Goal: Information Seeking & Learning: Check status

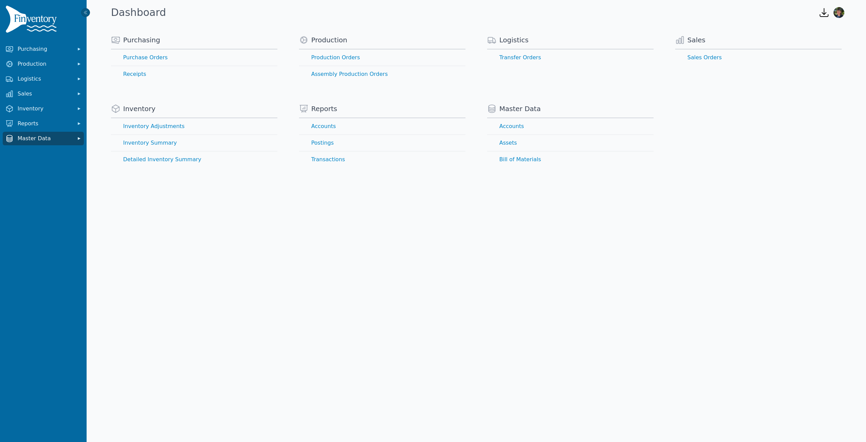
click at [73, 141] on button "Master Data" at bounding box center [43, 139] width 81 height 14
click at [45, 155] on link "Accounts" at bounding box center [43, 154] width 79 height 14
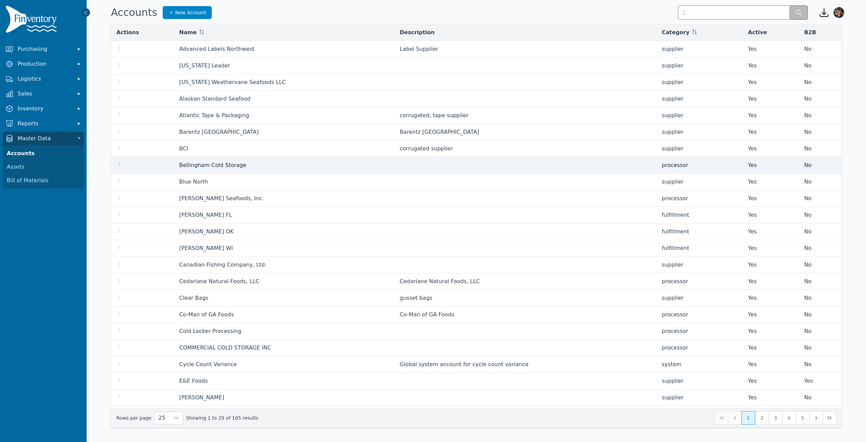
click at [118, 165] on icon "button" at bounding box center [118, 163] width 5 height 5
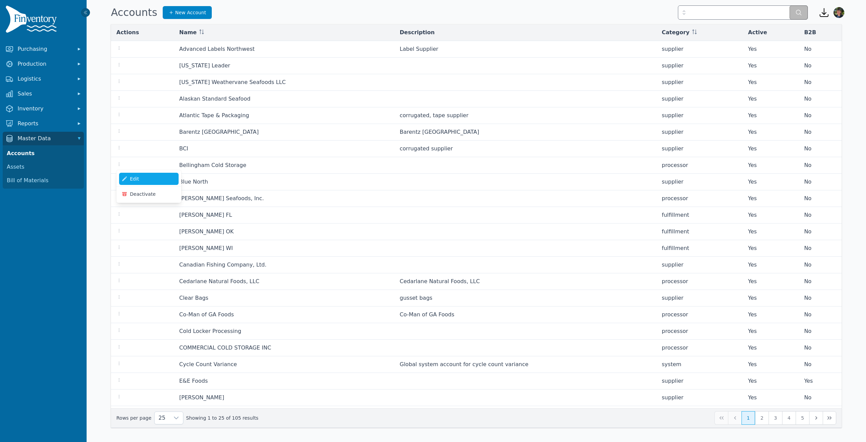
click at [134, 182] on link "Edit" at bounding box center [149, 179] width 60 height 12
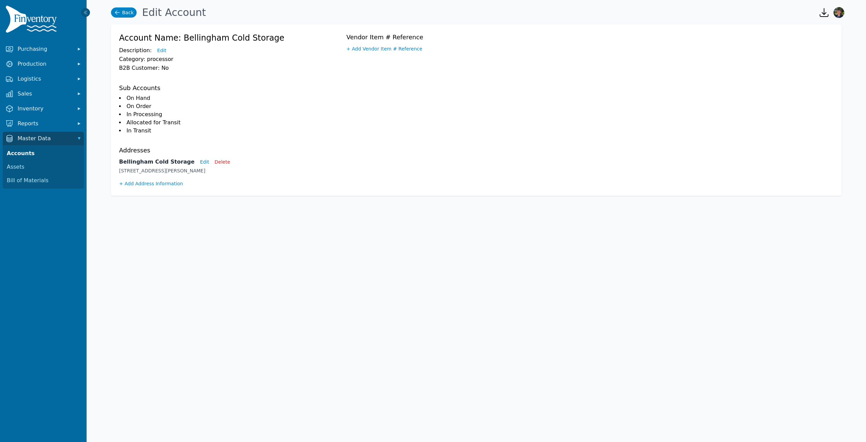
click at [124, 13] on link "Back" at bounding box center [124, 12] width 26 height 10
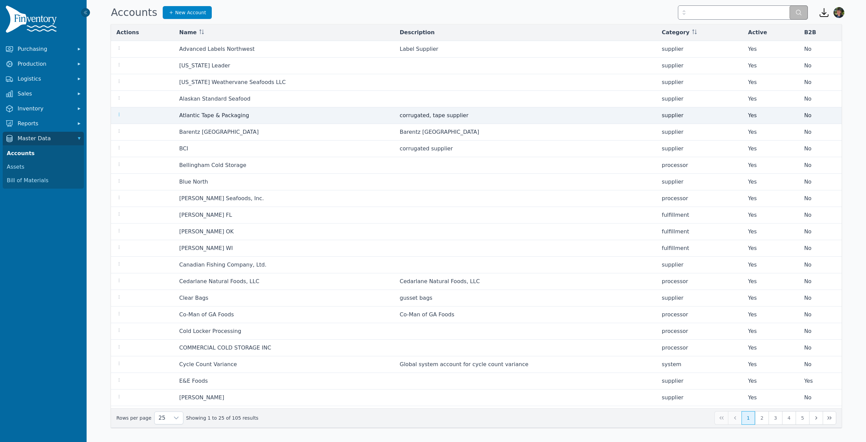
click at [118, 115] on icon "button" at bounding box center [118, 114] width 5 height 5
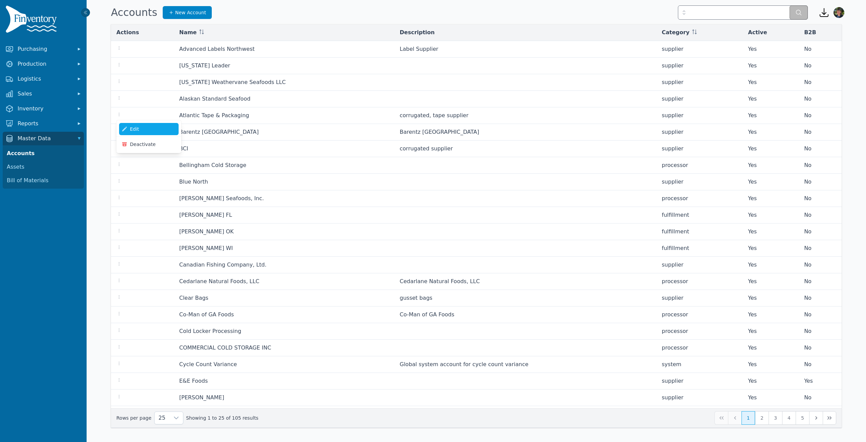
click at [139, 128] on link "Edit" at bounding box center [149, 129] width 60 height 12
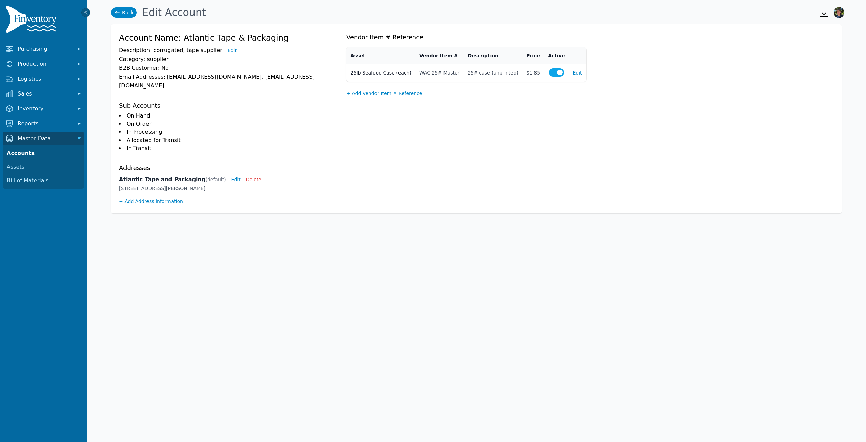
click at [123, 15] on link "Back" at bounding box center [124, 12] width 26 height 10
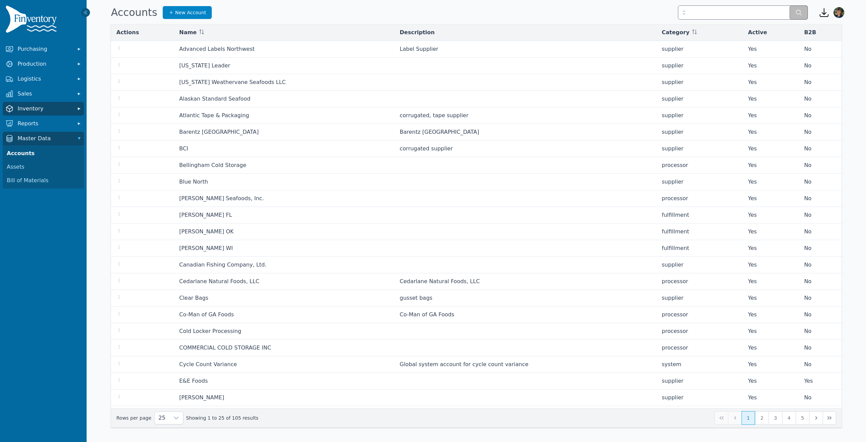
click at [77, 109] on icon "Sidebar" at bounding box center [79, 108] width 7 height 7
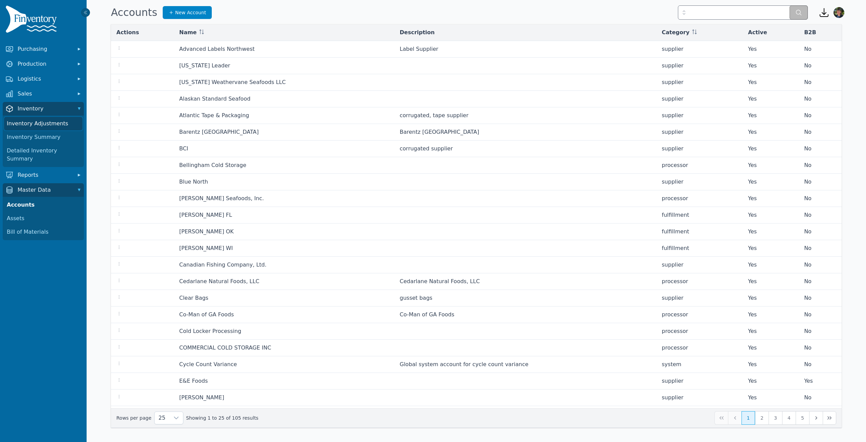
click at [44, 124] on link "Inventory Adjustments" at bounding box center [43, 124] width 79 height 14
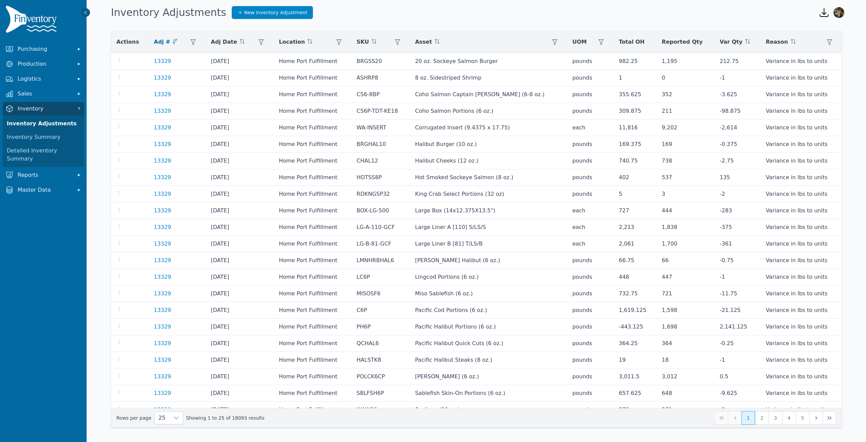
click at [821, 16] on icon "button" at bounding box center [824, 12] width 8 height 8
click at [779, 8] on div "Inventory Adjustments New Inventory Adjustment" at bounding box center [459, 12] width 703 height 18
click at [827, 43] on icon "button" at bounding box center [829, 41] width 5 height 5
click at [821, 58] on icon at bounding box center [819, 60] width 5 height 5
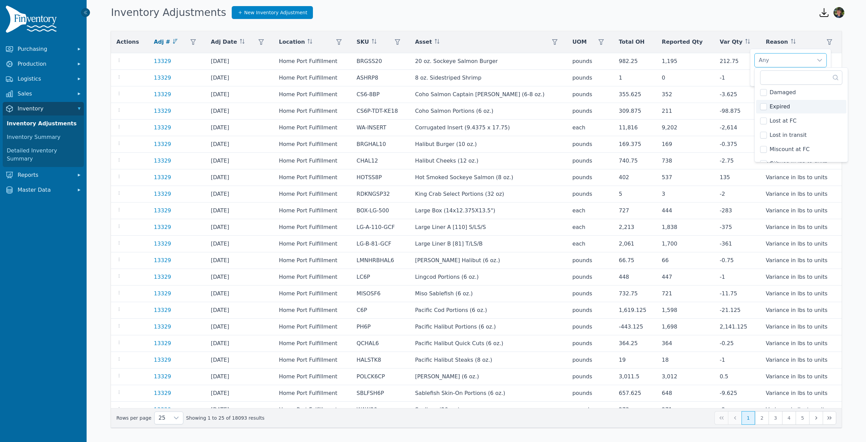
scroll to position [0, 0]
click at [786, 11] on div "Inventory Adjustments New Inventory Adjustment" at bounding box center [459, 12] width 703 height 18
click at [849, 70] on div "Actions Adj # Adj Date Location SKU Asset [GEOGRAPHIC_DATA] Total OH Reported Q…" at bounding box center [476, 229] width 753 height 396
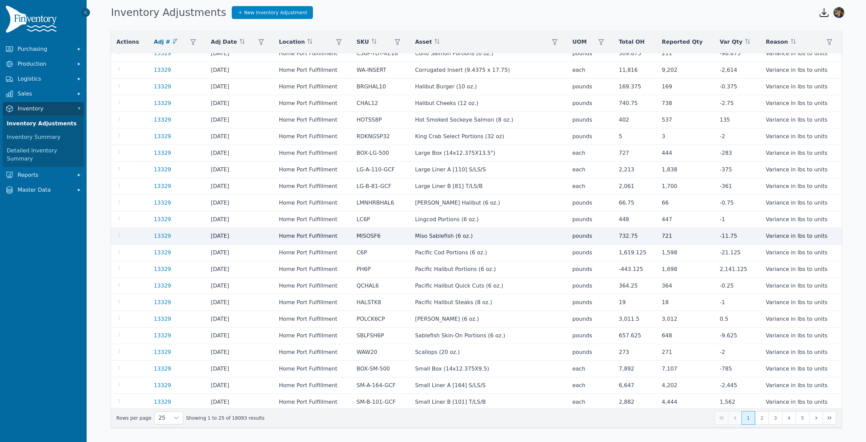
scroll to position [60, 0]
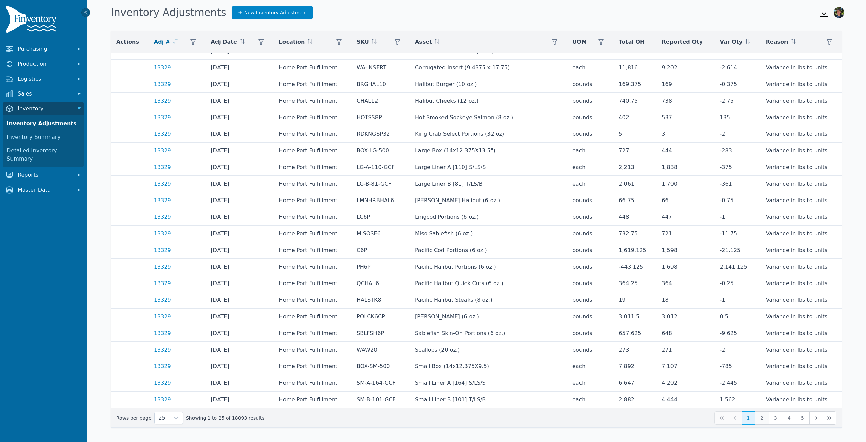
click at [763, 418] on button "2" at bounding box center [762, 418] width 14 height 14
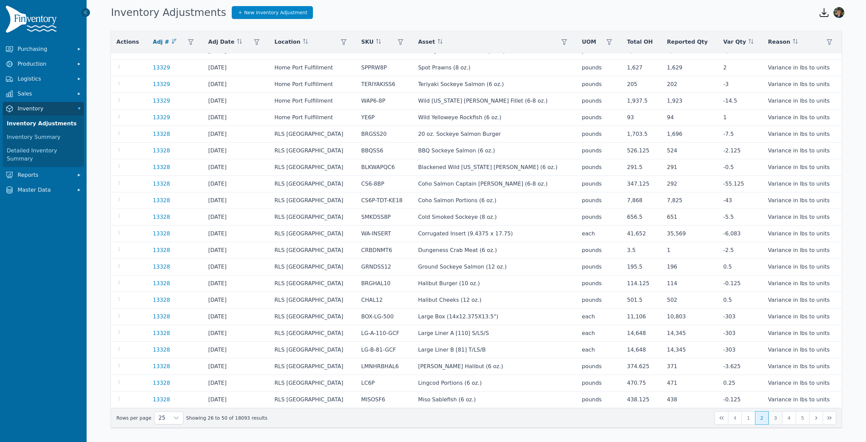
click at [776, 420] on button "3" at bounding box center [776, 418] width 14 height 14
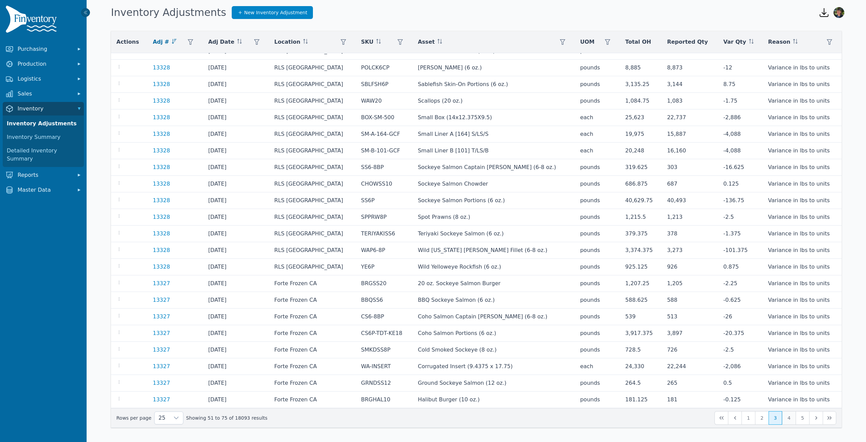
click at [792, 417] on button "4" at bounding box center [789, 418] width 14 height 14
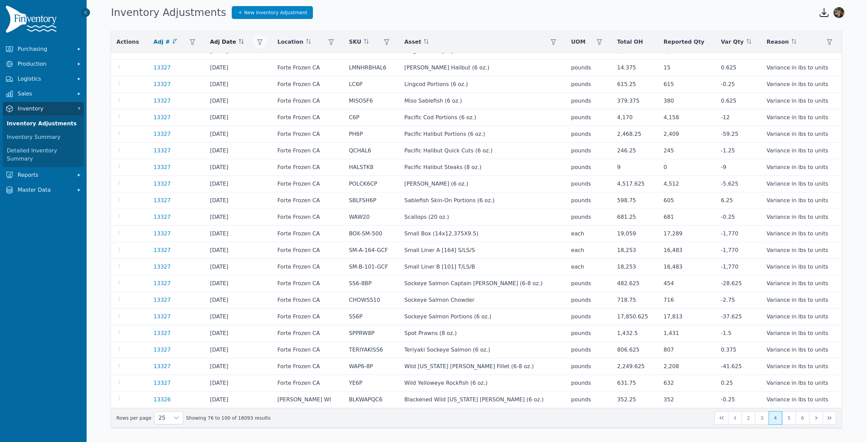
click at [263, 41] on icon "button" at bounding box center [259, 41] width 5 height 5
click at [332, 66] on input "Start" at bounding box center [305, 69] width 72 height 14
type input "**********"
click at [334, 92] on input "End" at bounding box center [305, 94] width 72 height 14
type input "**********"
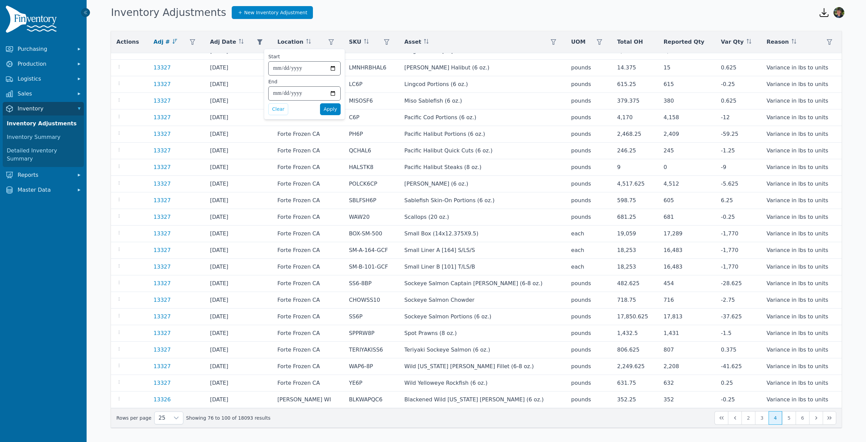
click at [329, 109] on span "Apply" at bounding box center [331, 109] width 14 height 7
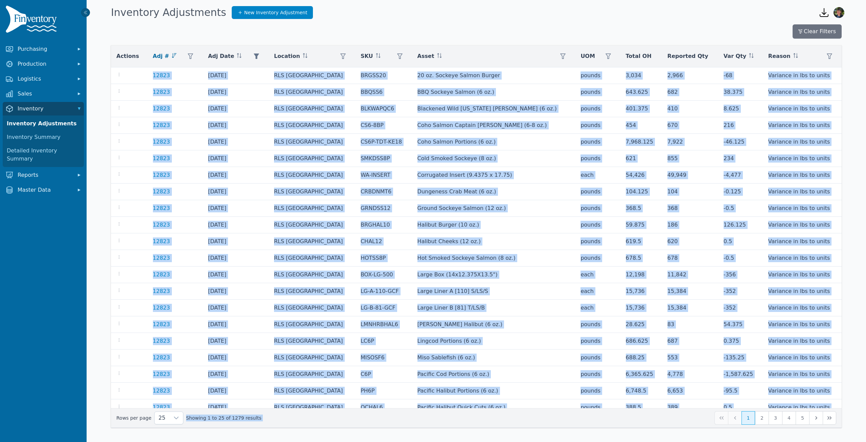
scroll to position [74, 0]
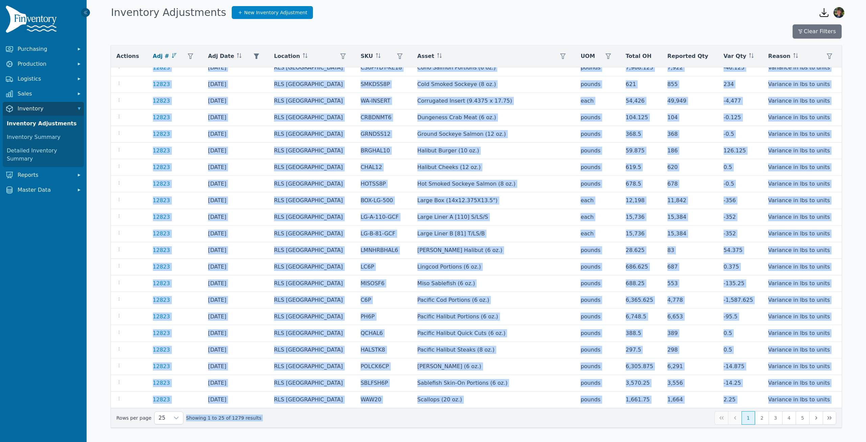
drag, startPoint x: 144, startPoint y: 69, endPoint x: 756, endPoint y: 443, distance: 716.4
click at [756, 441] on html "Purchasing Production Logistics Sales Inventory Inventory Adjustments Inventory…" at bounding box center [433, 221] width 866 height 442
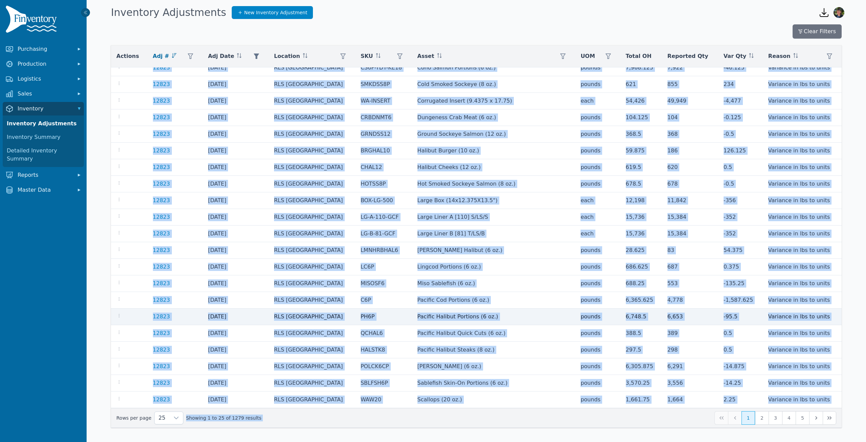
copy body "12823 [DATE] RLS NJ BRGSS20 20 oz. Sockeye Salmon Burger pounds 3,034 2,966 - 6…"
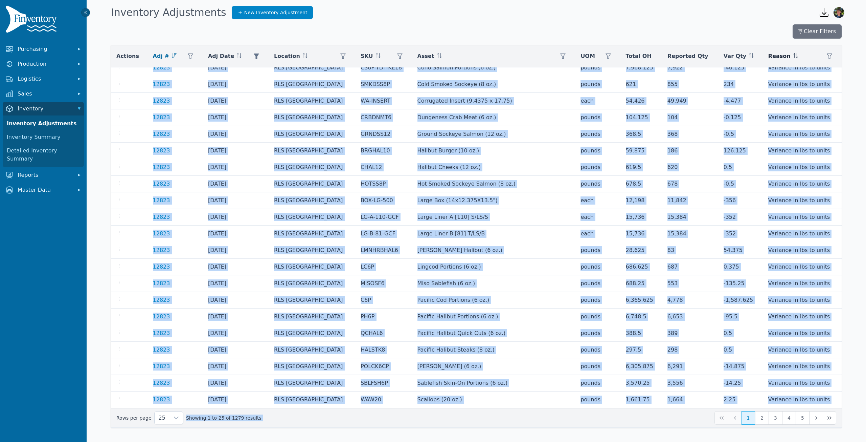
click at [789, 54] on div "Reason" at bounding box center [803, 56] width 68 height 14
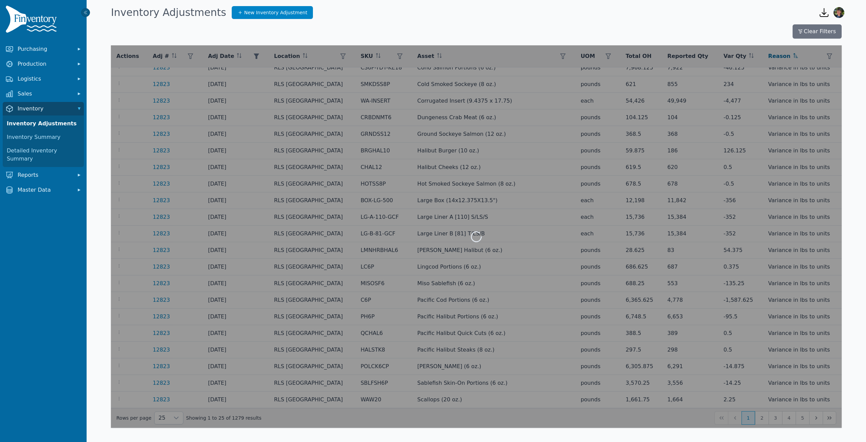
click at [734, 25] on div "Clear Filters" at bounding box center [476, 31] width 731 height 14
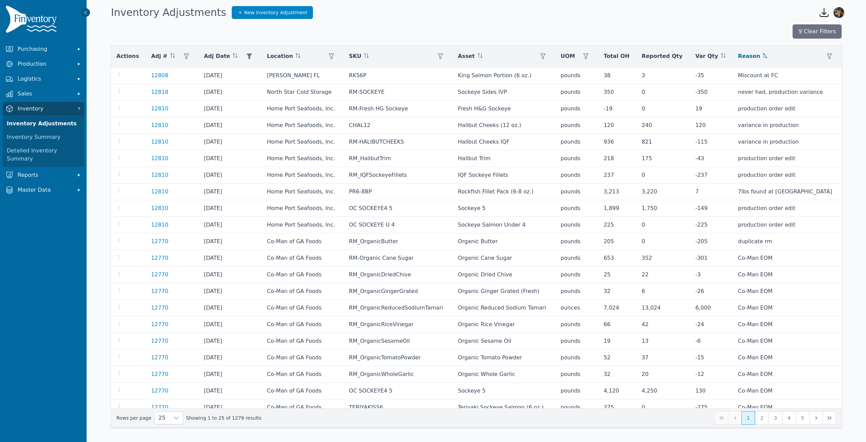
drag, startPoint x: 797, startPoint y: 55, endPoint x: 608, endPoint y: 56, distance: 189.2
click at [608, 56] on tr "Actions Adj # Adj Date Location SKU Asset [GEOGRAPHIC_DATA] Total OH Reported Q…" at bounding box center [476, 56] width 731 height 22
drag, startPoint x: 114, startPoint y: 51, endPoint x: 770, endPoint y: 57, distance: 656.2
click at [770, 57] on tr "Actions Adj # Adj Date Location SKU Asset [GEOGRAPHIC_DATA] Total OH Reported Q…" at bounding box center [476, 56] width 731 height 22
click at [417, 24] on div "Clear Filters Actions Adj # Adj Date Location SKU Asset UOM Total OH Reported Q…" at bounding box center [477, 230] width 780 height 417
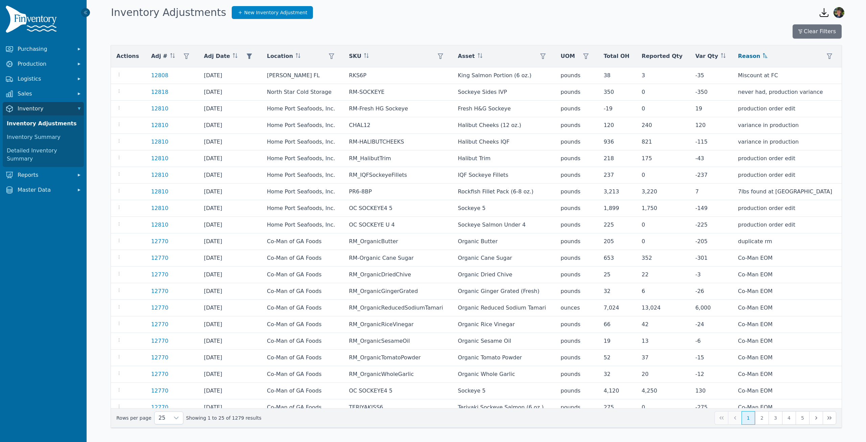
drag, startPoint x: 809, startPoint y: 61, endPoint x: 694, endPoint y: 52, distance: 115.1
click at [694, 52] on tr "Actions Adj # Adj Date Location SKU Asset [GEOGRAPHIC_DATA] Total OH Reported Q…" at bounding box center [476, 56] width 731 height 22
drag, startPoint x: 764, startPoint y: 51, endPoint x: 698, endPoint y: 54, distance: 65.4
click at [704, 55] on tr "Actions Adj # Adj Date Location SKU Asset [GEOGRAPHIC_DATA] Total OH Reported Q…" at bounding box center [476, 56] width 731 height 22
drag, startPoint x: 115, startPoint y: 54, endPoint x: 236, endPoint y: 50, distance: 121.5
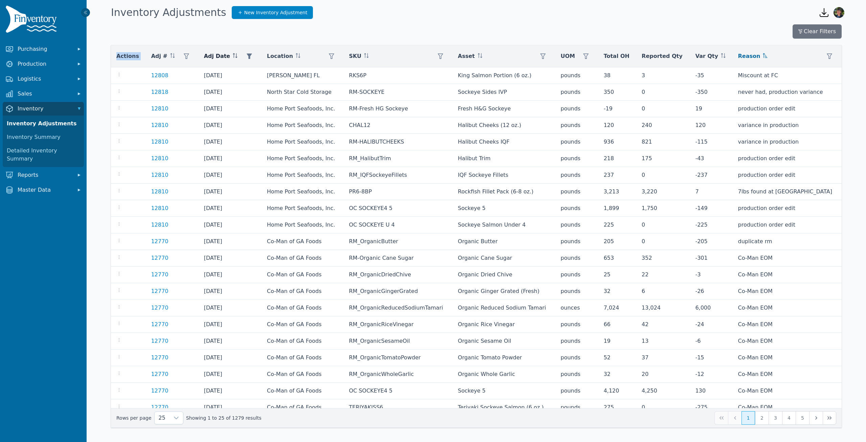
click at [236, 50] on tr "Actions Adj # Adj Date Location SKU Asset [GEOGRAPHIC_DATA] Total OH Reported Q…" at bounding box center [476, 56] width 731 height 22
click at [389, 31] on div "Clear Filters" at bounding box center [476, 31] width 731 height 14
click at [252, 57] on icon "button" at bounding box center [249, 55] width 5 height 5
click at [259, 123] on button "Clear" at bounding box center [260, 123] width 20 height 12
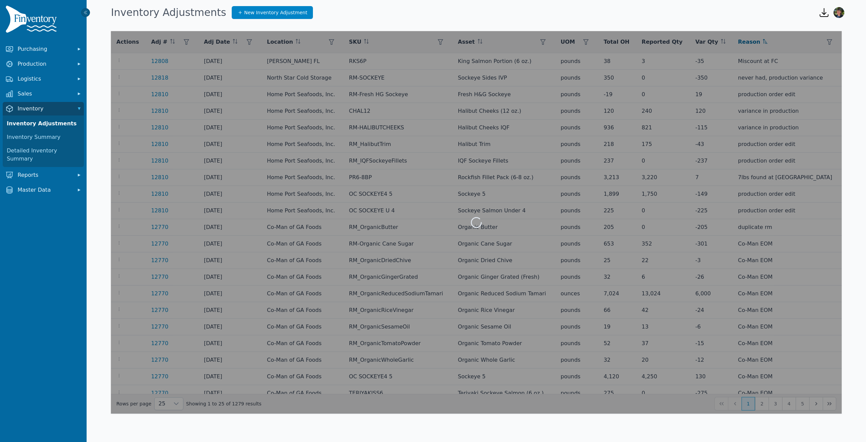
click at [306, 247] on div at bounding box center [476, 222] width 731 height 382
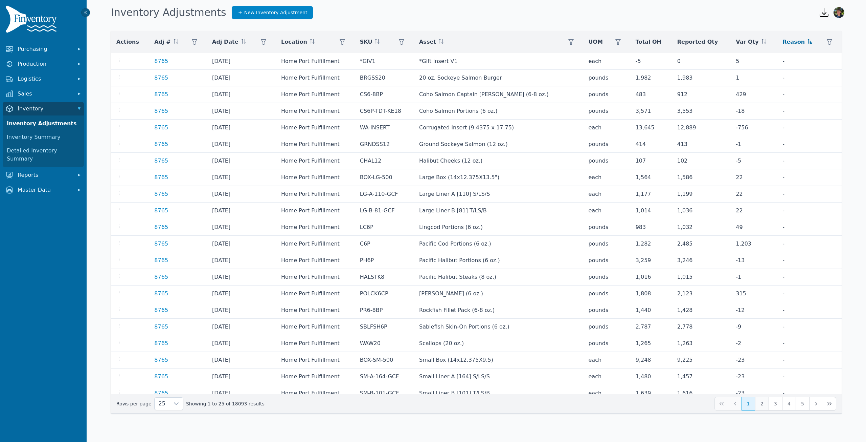
click at [763, 405] on button "2" at bounding box center [762, 404] width 14 height 14
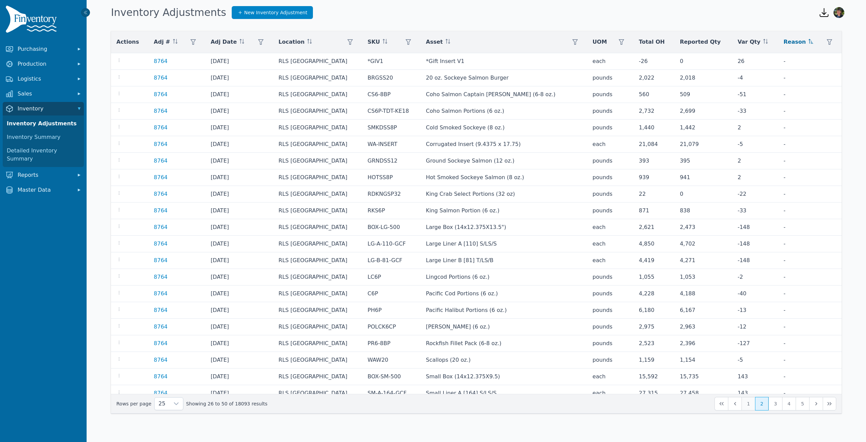
click at [750, 405] on button "1" at bounding box center [749, 404] width 14 height 14
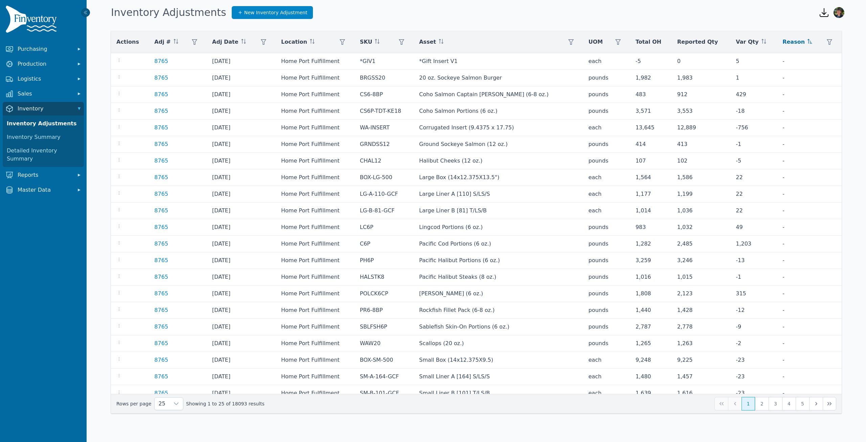
click at [734, 404] on div "25 Showing 1 to 25 of 18093 results 1 2 3 4 5" at bounding box center [476, 404] width 720 height 14
click at [720, 404] on div "25 Showing 1 to 25 of 18093 results 1 2 3 4 5" at bounding box center [476, 404] width 720 height 14
click at [788, 42] on span "Reason" at bounding box center [794, 42] width 22 height 8
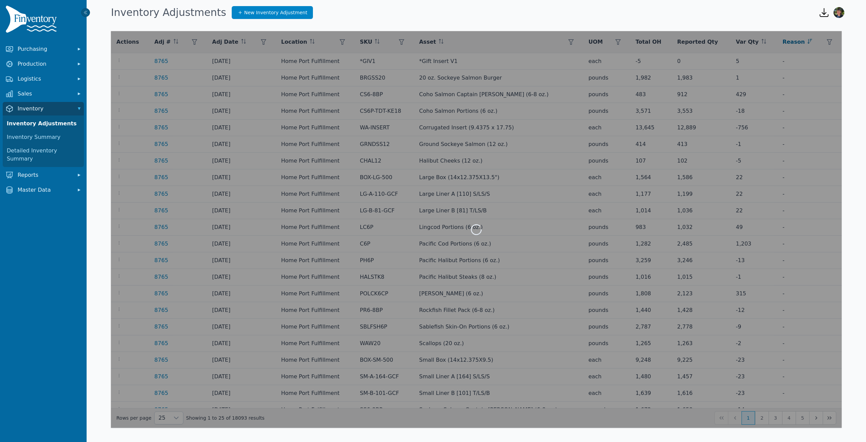
click at [788, 42] on div at bounding box center [476, 229] width 731 height 396
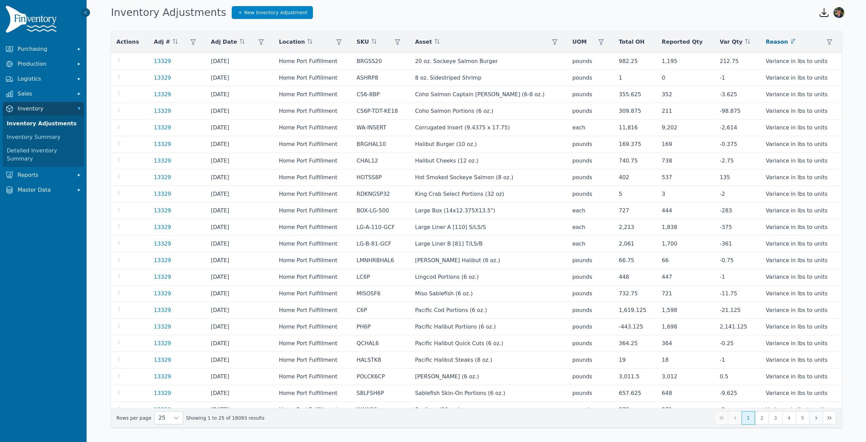
click at [818, 418] on icon "Next Page" at bounding box center [816, 417] width 5 height 5
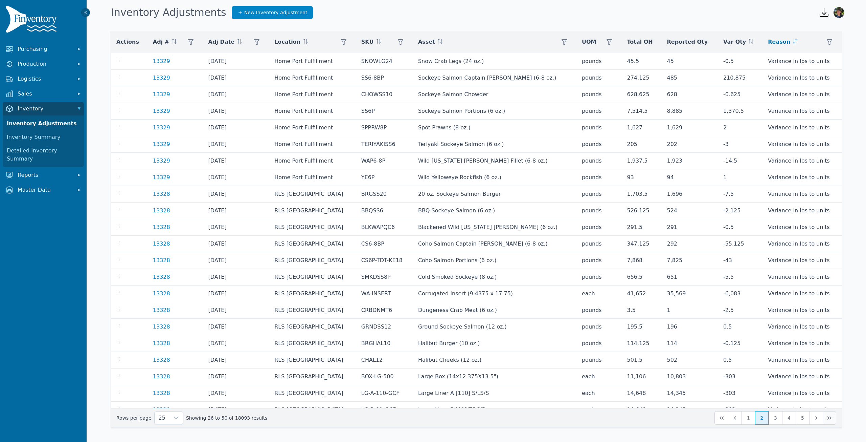
click at [830, 418] on icon "Last Page" at bounding box center [829, 417] width 5 height 5
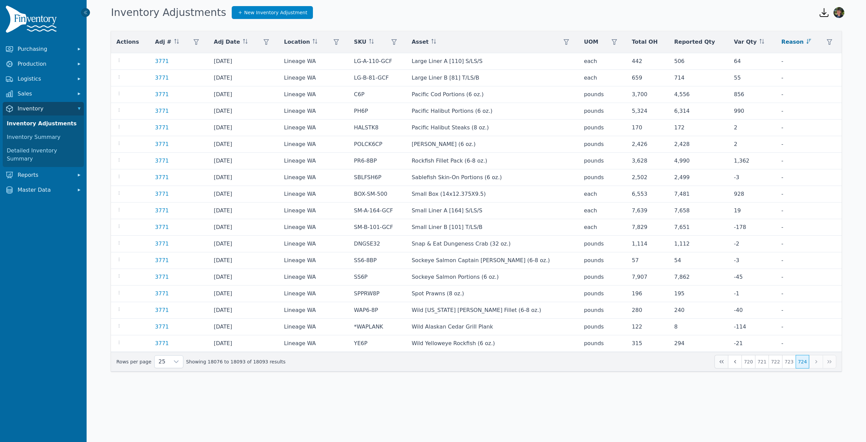
click at [723, 363] on icon "First Page" at bounding box center [721, 361] width 5 height 5
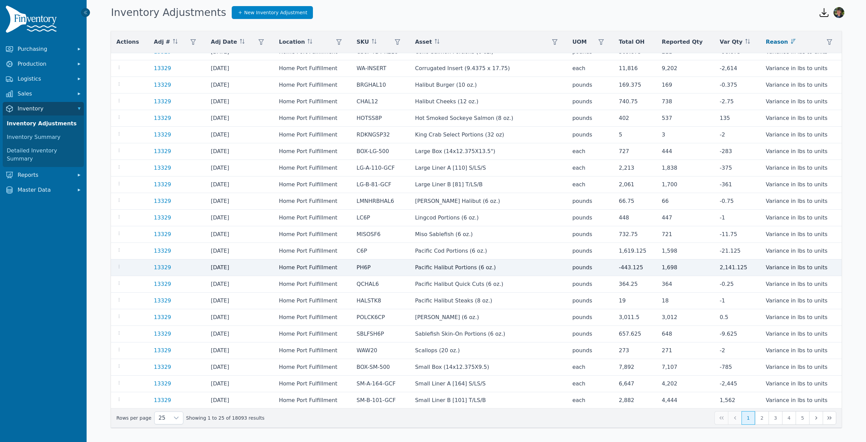
scroll to position [60, 0]
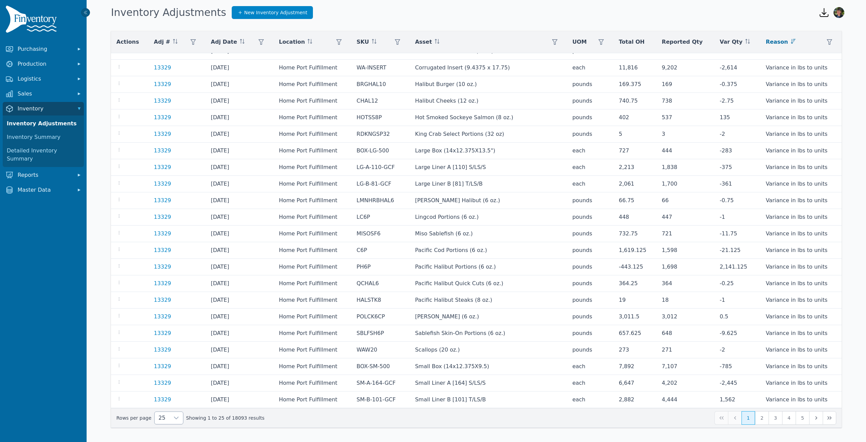
click at [174, 416] on icon at bounding box center [176, 417] width 5 height 5
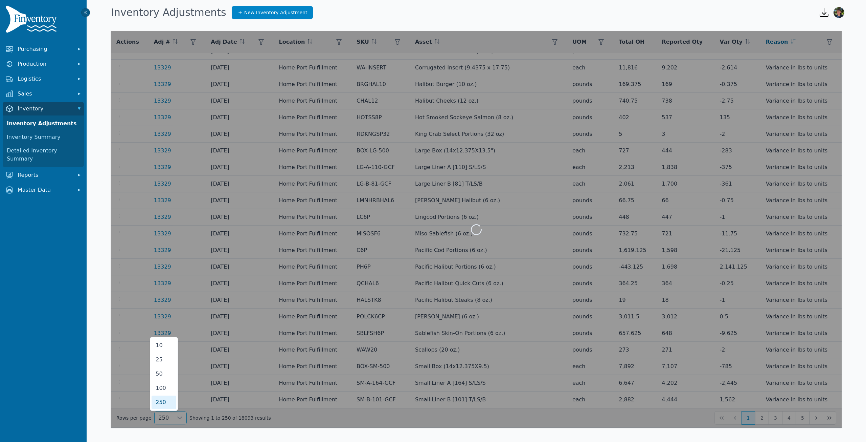
click at [165, 400] on li "250" at bounding box center [164, 402] width 25 height 14
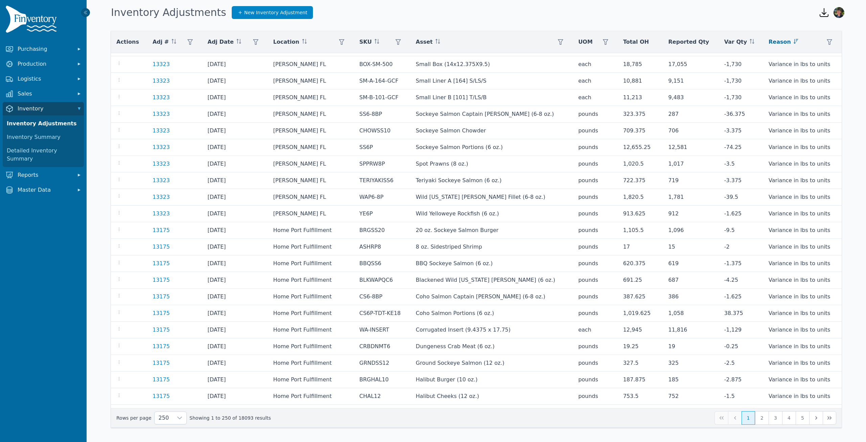
scroll to position [3791, 0]
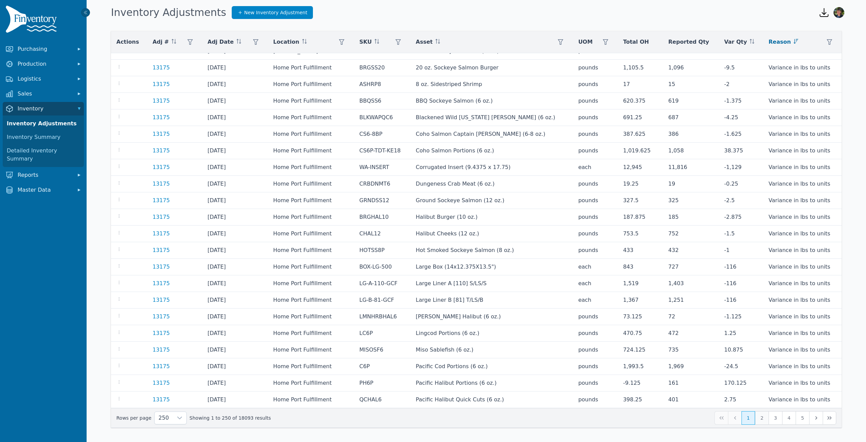
click at [761, 420] on button "2" at bounding box center [762, 418] width 14 height 14
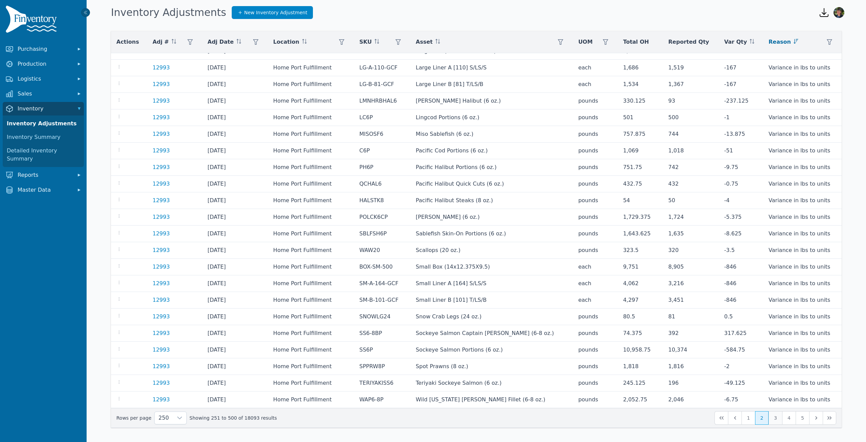
click at [773, 420] on button "3" at bounding box center [776, 418] width 14 height 14
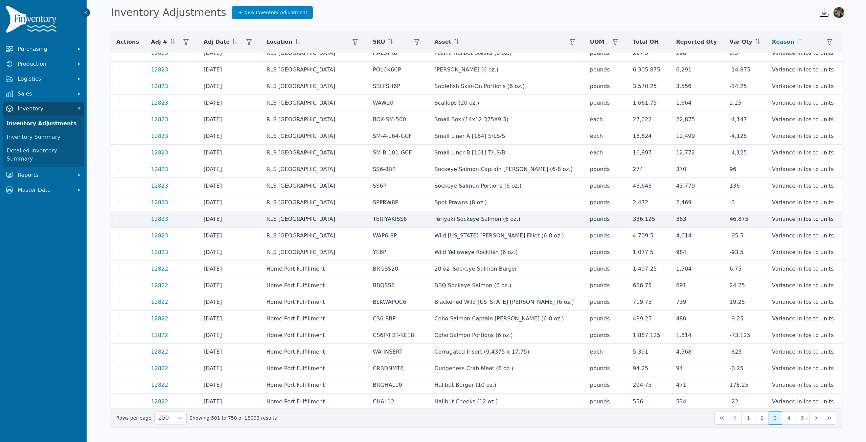
scroll to position [3791, 0]
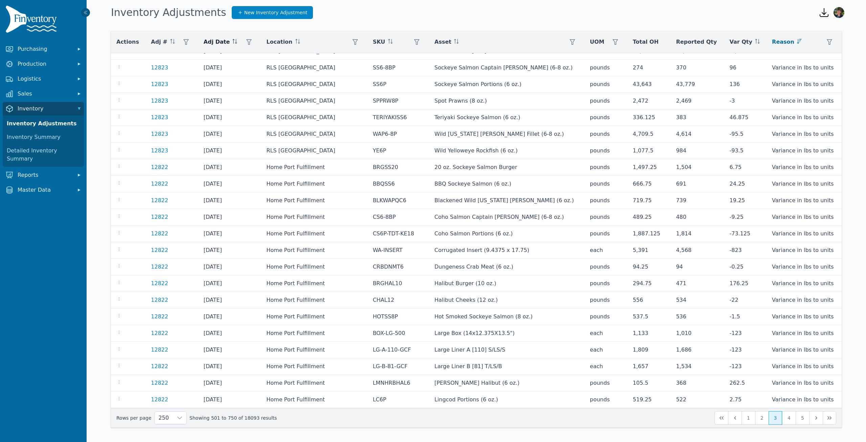
click at [235, 43] on icon at bounding box center [234, 41] width 5 height 5
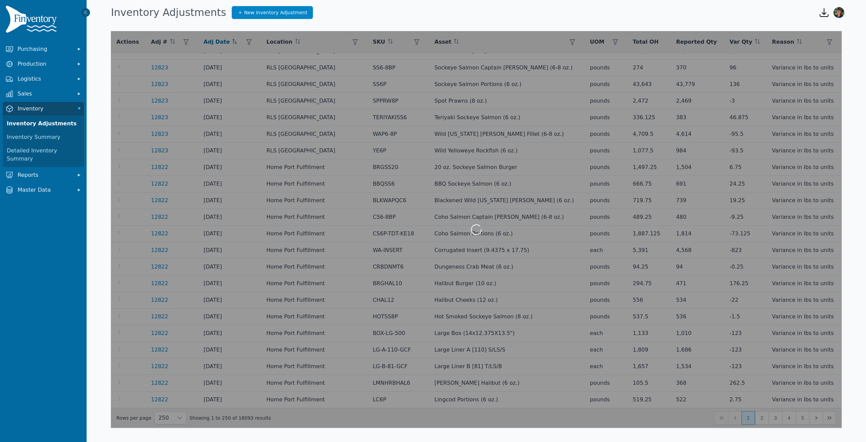
click at [257, 39] on div at bounding box center [476, 229] width 731 height 396
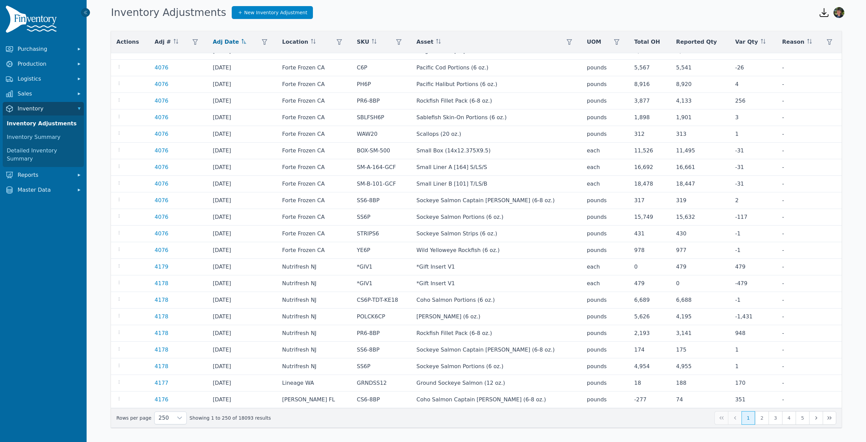
click at [259, 42] on div "Adj Date" at bounding box center [242, 42] width 59 height 14
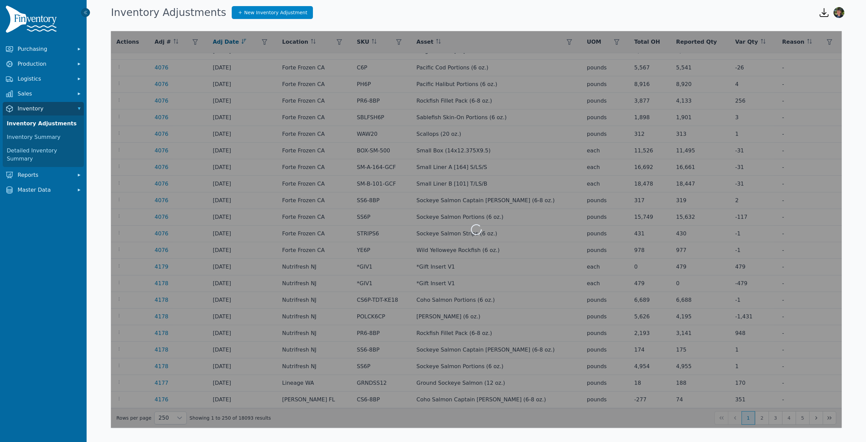
click at [276, 41] on div at bounding box center [476, 229] width 731 height 396
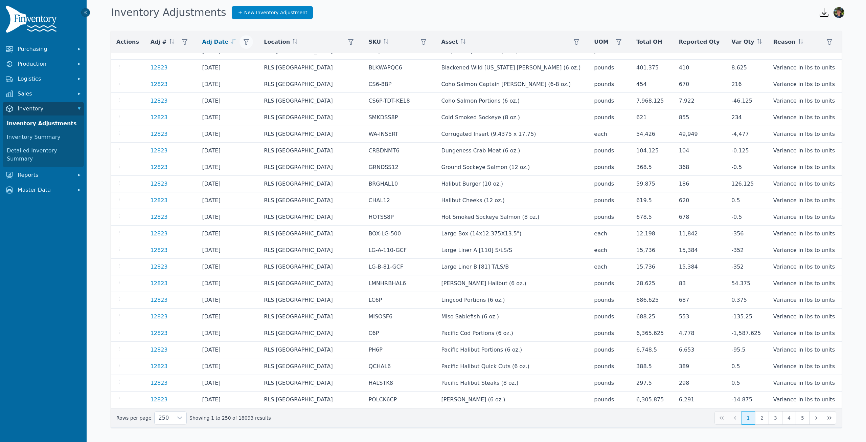
click at [249, 41] on icon "button" at bounding box center [246, 41] width 5 height 5
click at [317, 70] on input "Start" at bounding box center [289, 69] width 72 height 14
type input "**********"
click at [317, 92] on input "End" at bounding box center [289, 94] width 72 height 14
type input "**********"
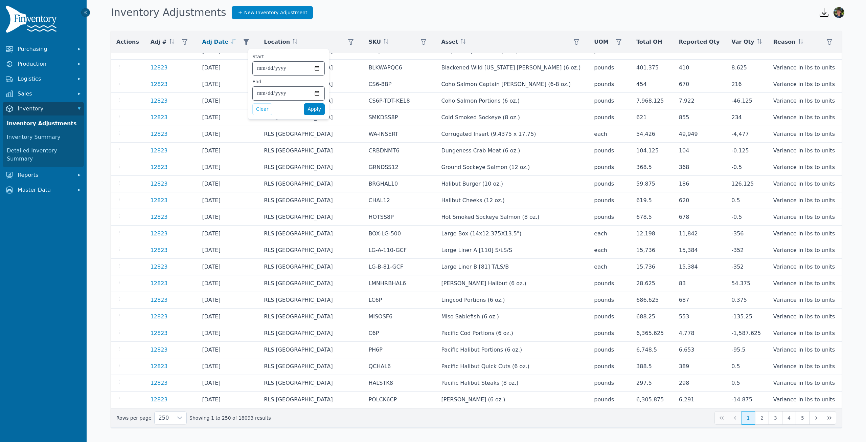
click at [310, 106] on span "Apply" at bounding box center [315, 109] width 14 height 7
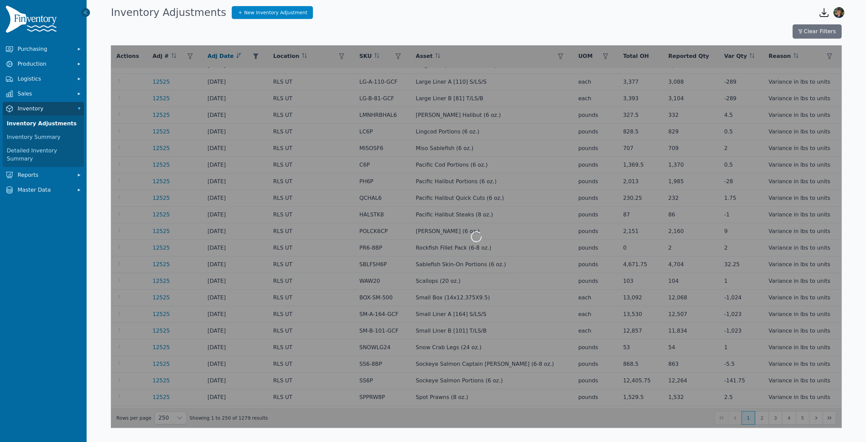
click at [403, 15] on div "Inventory Adjustments New Inventory Adjustment" at bounding box center [459, 12] width 703 height 18
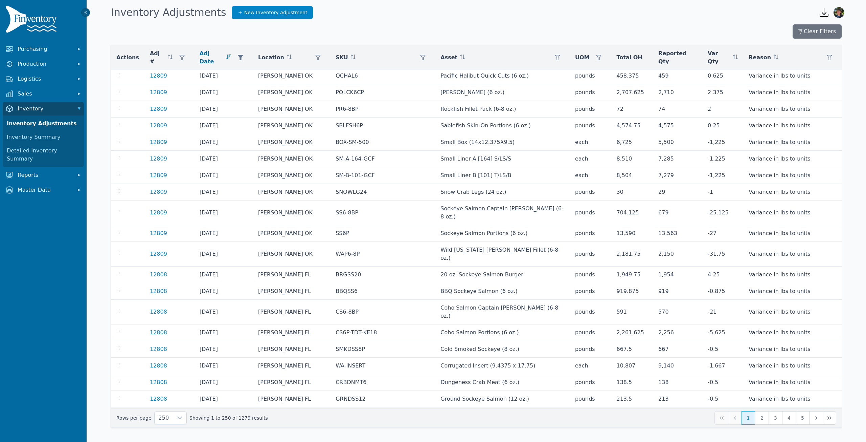
scroll to position [3805, 0]
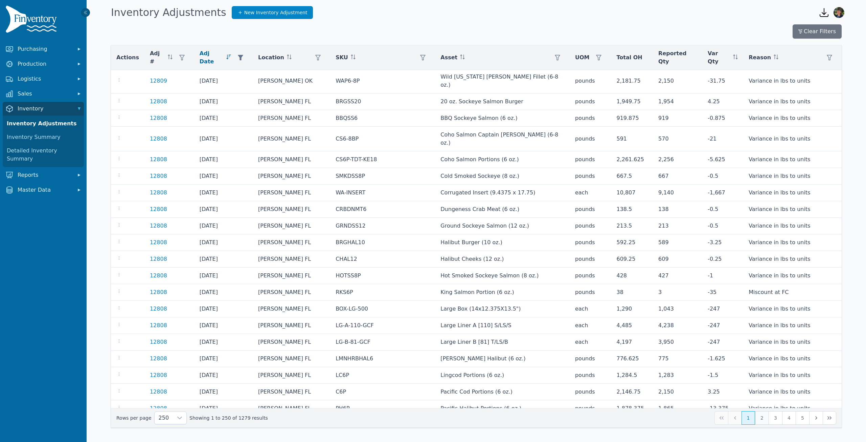
click at [761, 418] on button "2" at bounding box center [762, 418] width 14 height 14
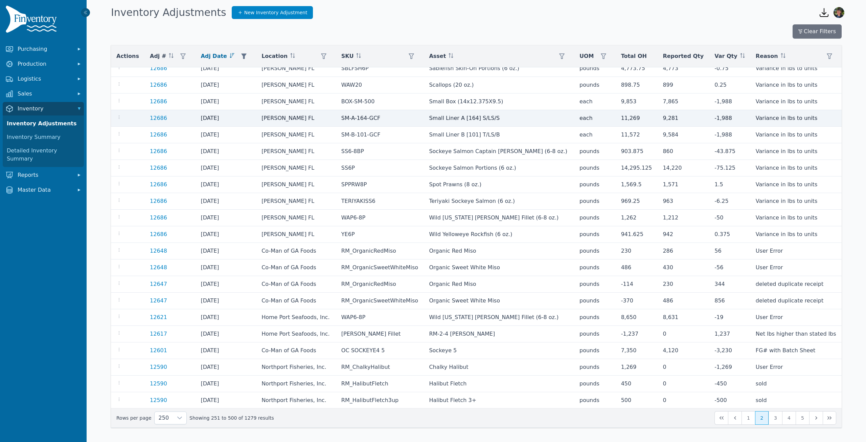
scroll to position [3805, 0]
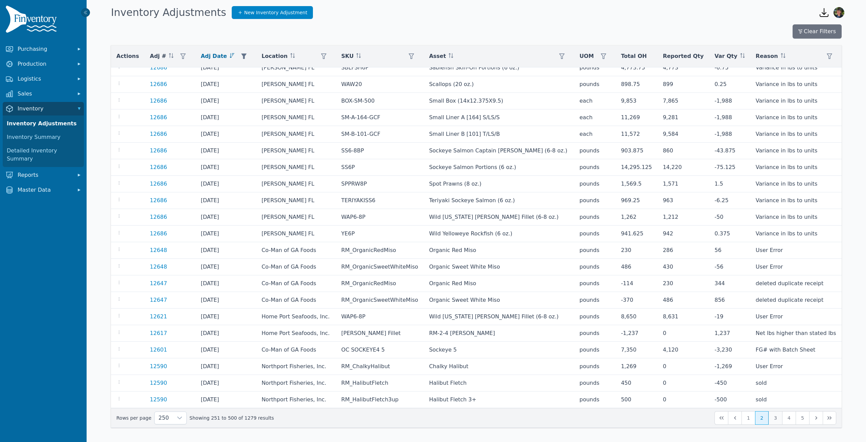
click at [776, 420] on button "3" at bounding box center [776, 418] width 14 height 14
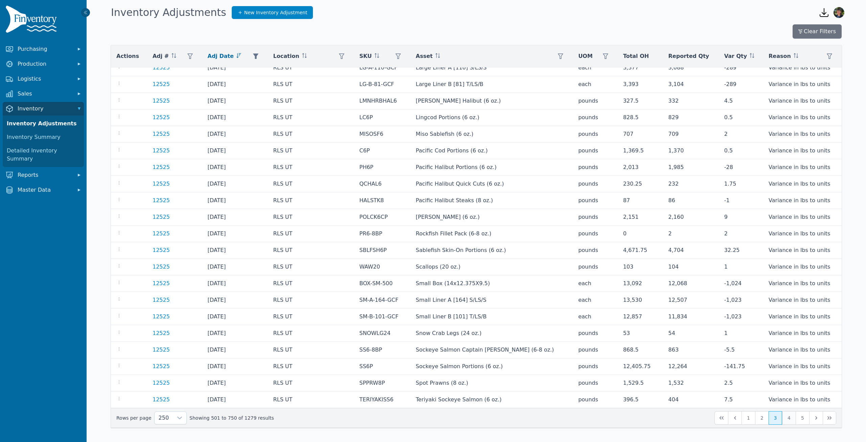
click at [789, 419] on button "4" at bounding box center [789, 418] width 14 height 14
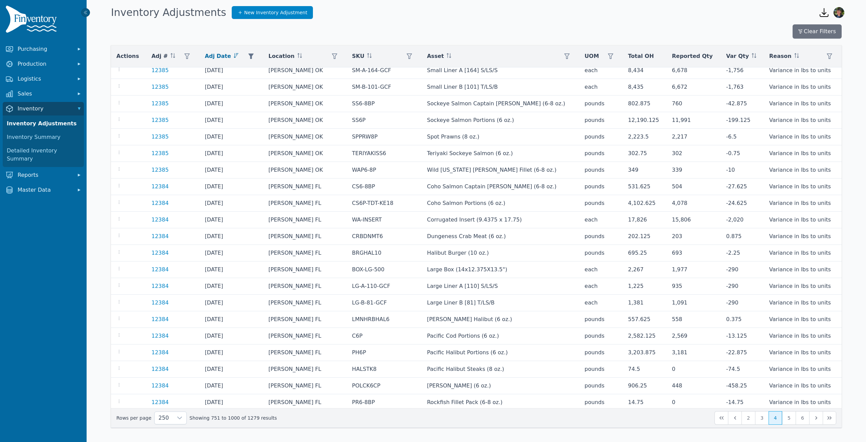
scroll to position [3805, 0]
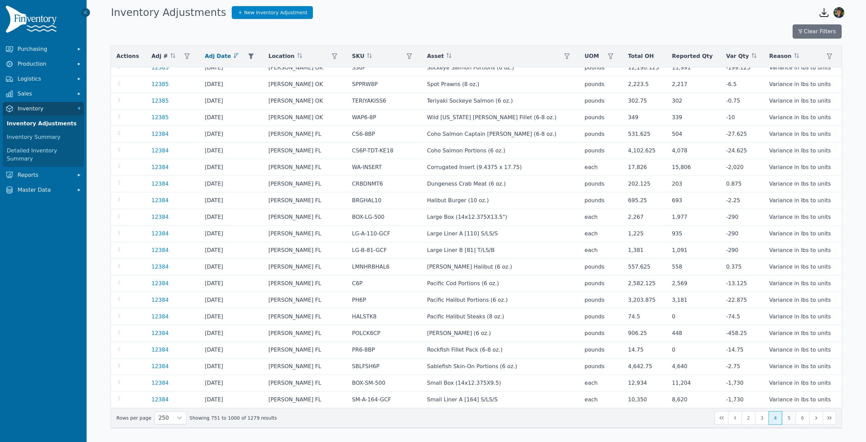
click at [789, 418] on button "5" at bounding box center [789, 418] width 14 height 14
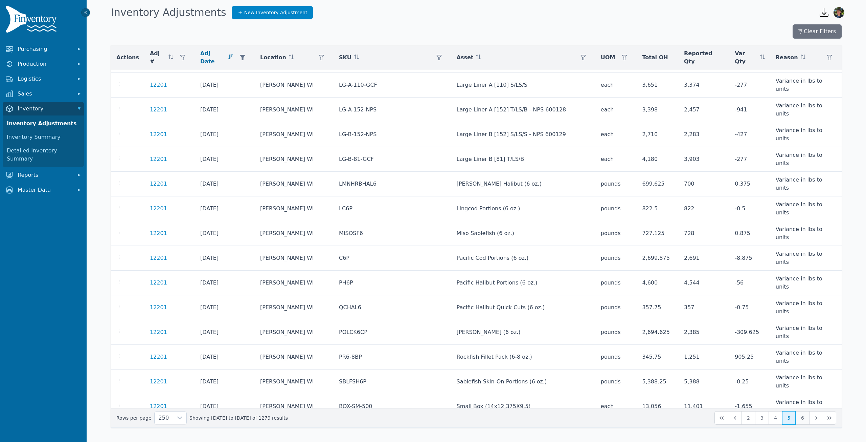
click at [801, 419] on button "6" at bounding box center [803, 418] width 14 height 14
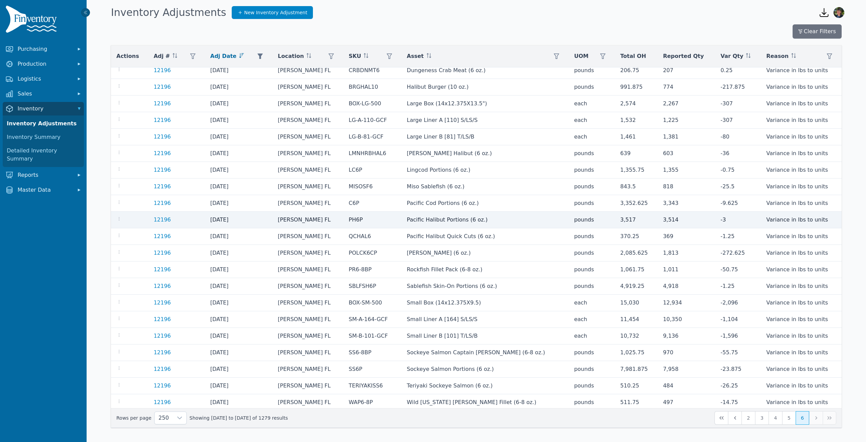
scroll to position [140, 0]
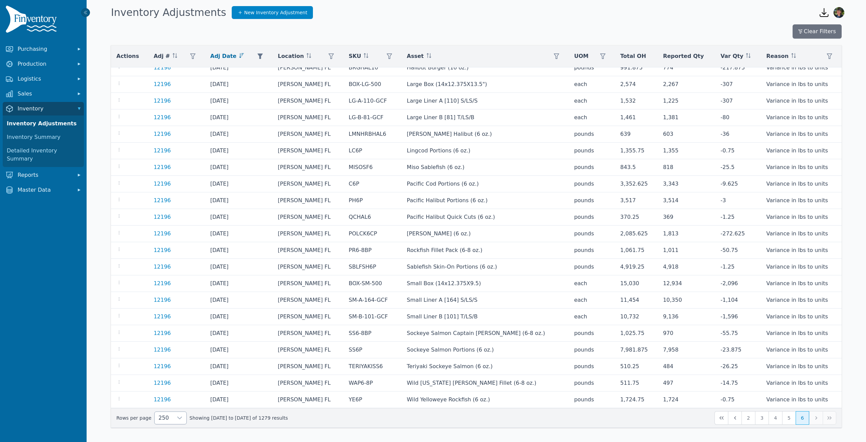
click at [177, 417] on icon at bounding box center [179, 417] width 5 height 5
click at [291, 423] on div "250 Showing [DATE] to [DATE] of 1279 results 2 3 4 5 6" at bounding box center [476, 418] width 720 height 14
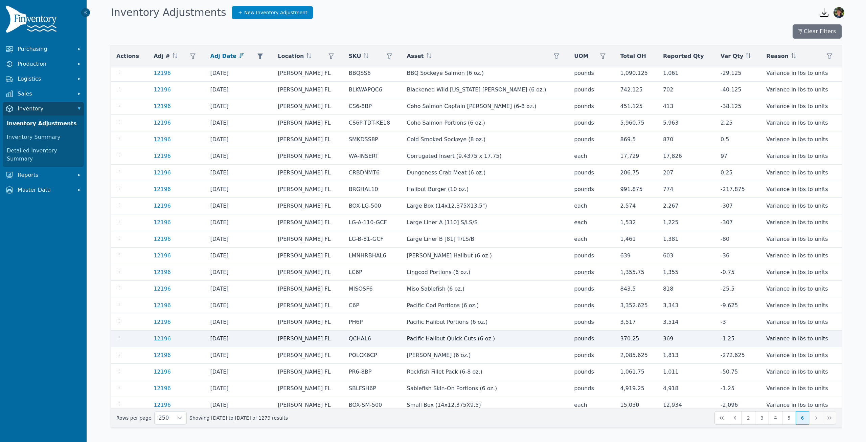
scroll to position [0, 0]
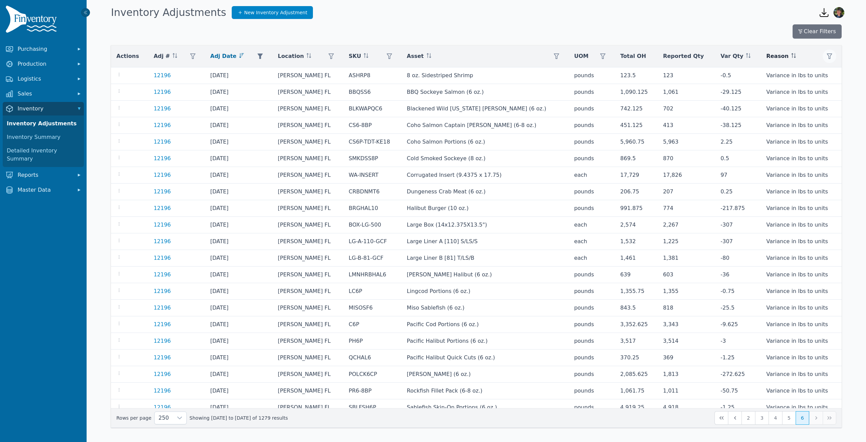
click at [827, 56] on icon "button" at bounding box center [829, 55] width 5 height 5
click at [821, 74] on icon at bounding box center [820, 74] width 5 height 3
click at [855, 62] on div "Clear Filters Actions Adj # Adj Date Location SKU Asset [GEOGRAPHIC_DATA] Total…" at bounding box center [477, 230] width 780 height 417
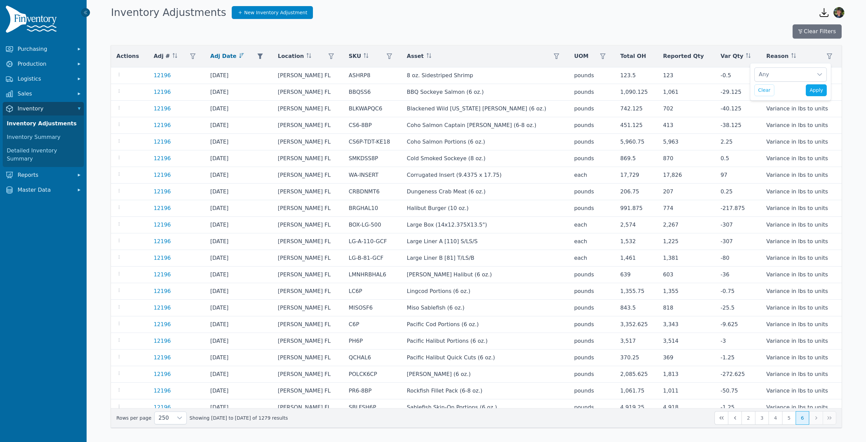
click at [757, 15] on div "Inventory Adjustments New Inventory Adjustment" at bounding box center [459, 12] width 703 height 18
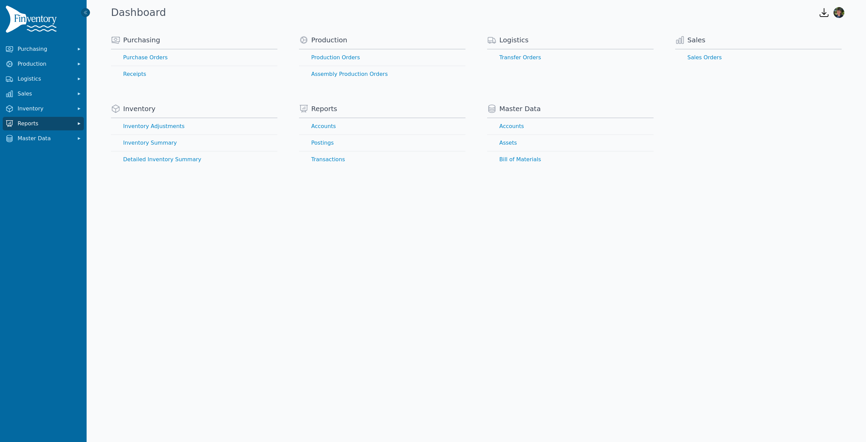
click at [80, 121] on icon "Sidebar" at bounding box center [79, 123] width 7 height 7
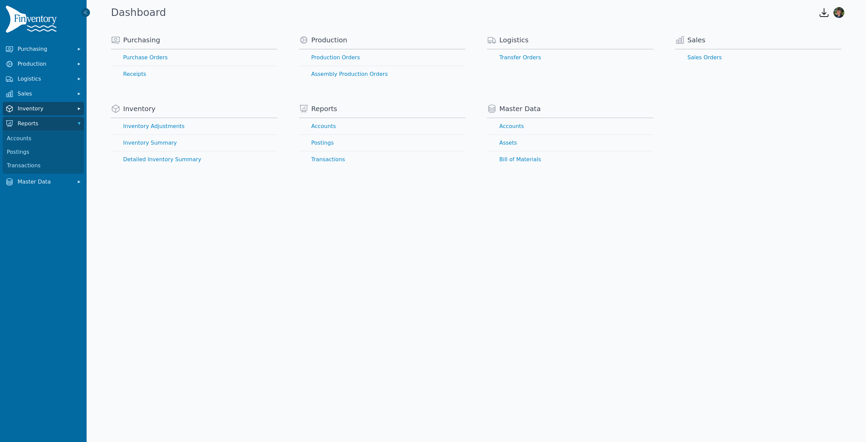
click at [79, 106] on icon "Sidebar" at bounding box center [79, 108] width 7 height 7
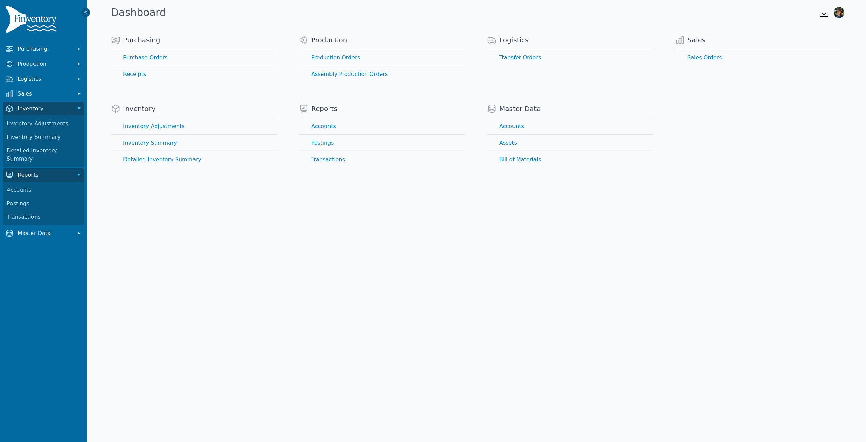
click at [372, 277] on body "Purchasing Production Logistics Sales Inventory Inventory Adjustments Inventory…" at bounding box center [433, 221] width 866 height 442
click at [40, 151] on link "Detailed Inventory Summary" at bounding box center [43, 155] width 79 height 22
